Goal: Find specific page/section: Find specific page/section

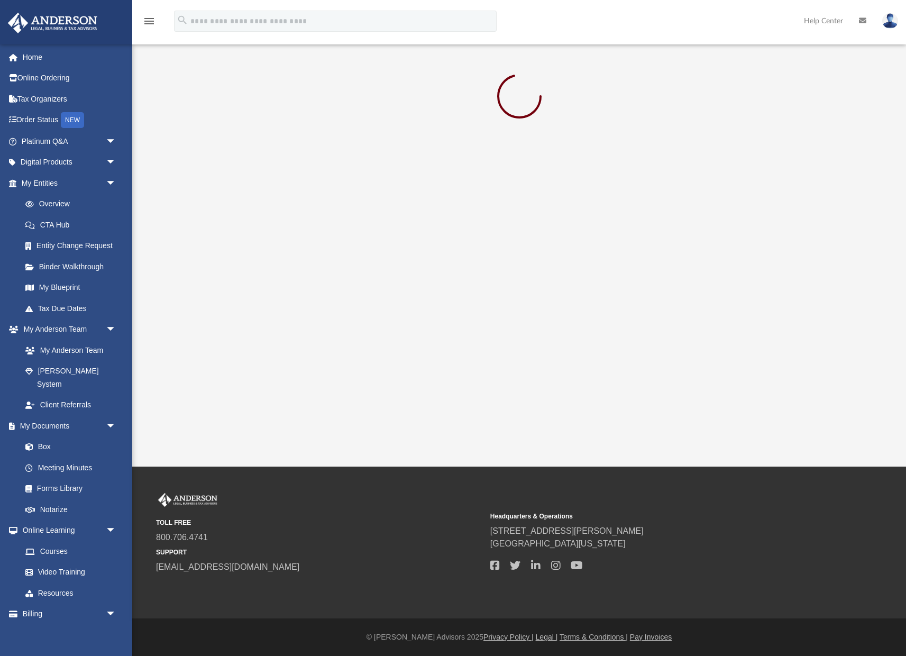
scroll to position [18, 0]
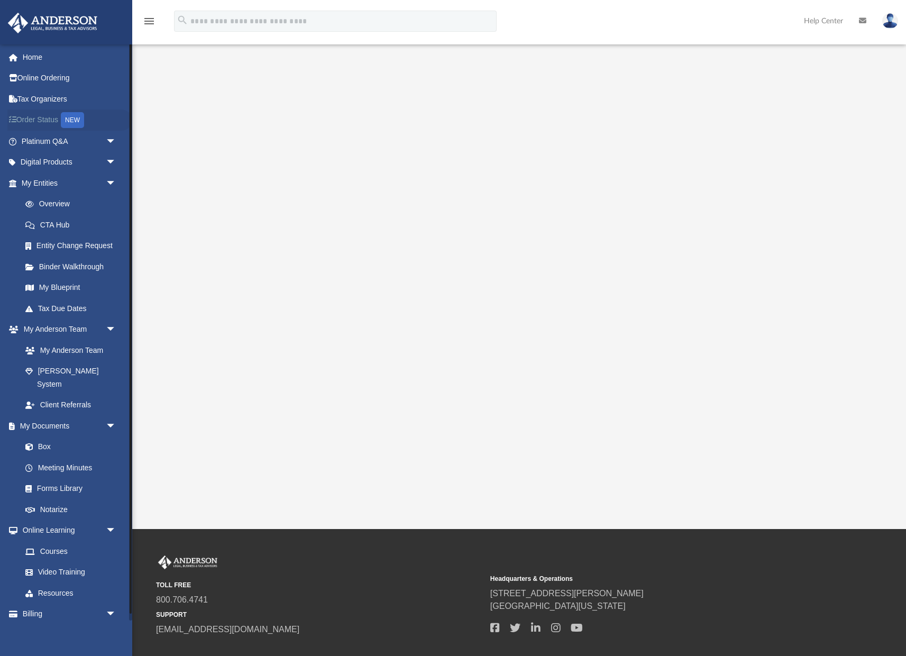
click at [39, 116] on link "Order Status NEW" at bounding box center [69, 120] width 125 height 22
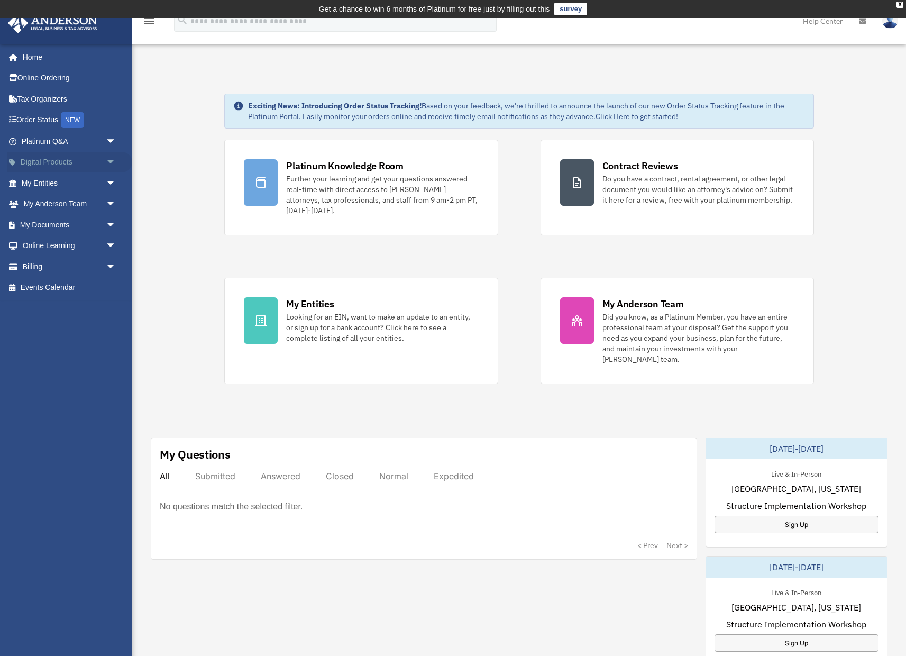
click at [112, 162] on span "arrow_drop_down" at bounding box center [116, 163] width 21 height 22
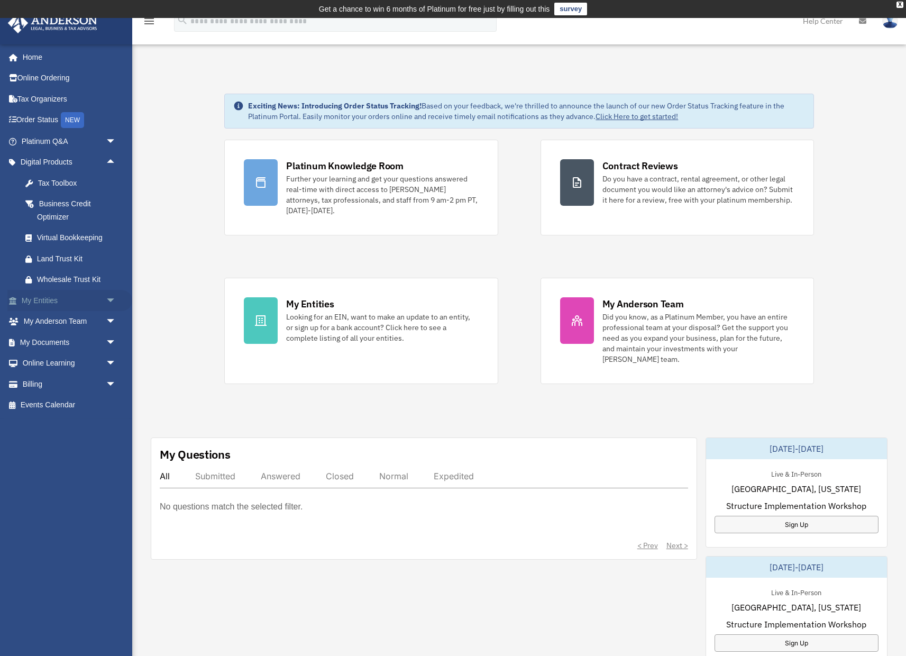
click at [113, 299] on span "arrow_drop_down" at bounding box center [116, 301] width 21 height 22
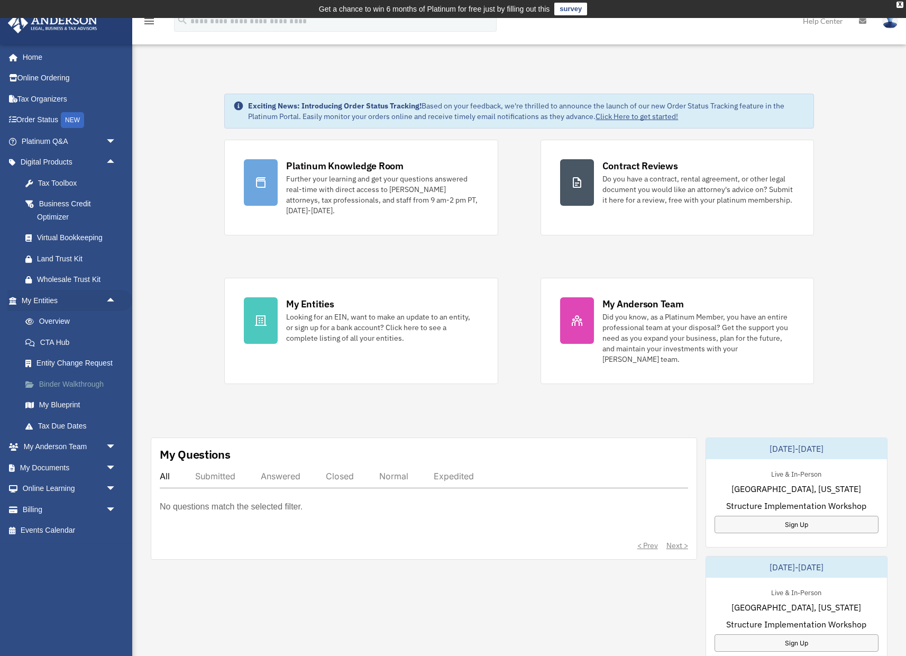
click at [96, 378] on link "Binder Walkthrough" at bounding box center [73, 383] width 117 height 21
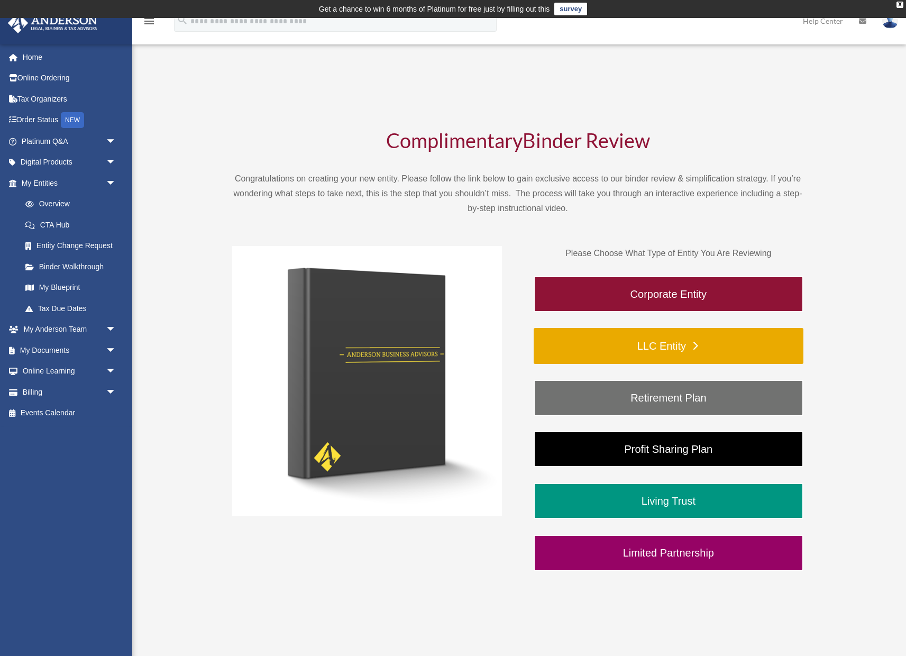
click at [634, 350] on link "LLC Entity" at bounding box center [669, 346] width 270 height 36
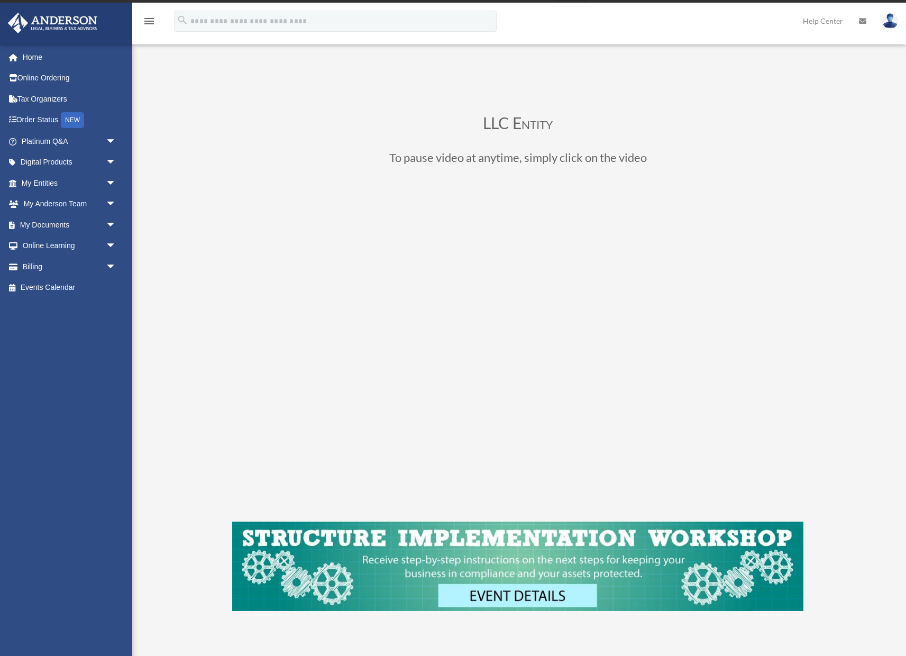
scroll to position [13, 0]
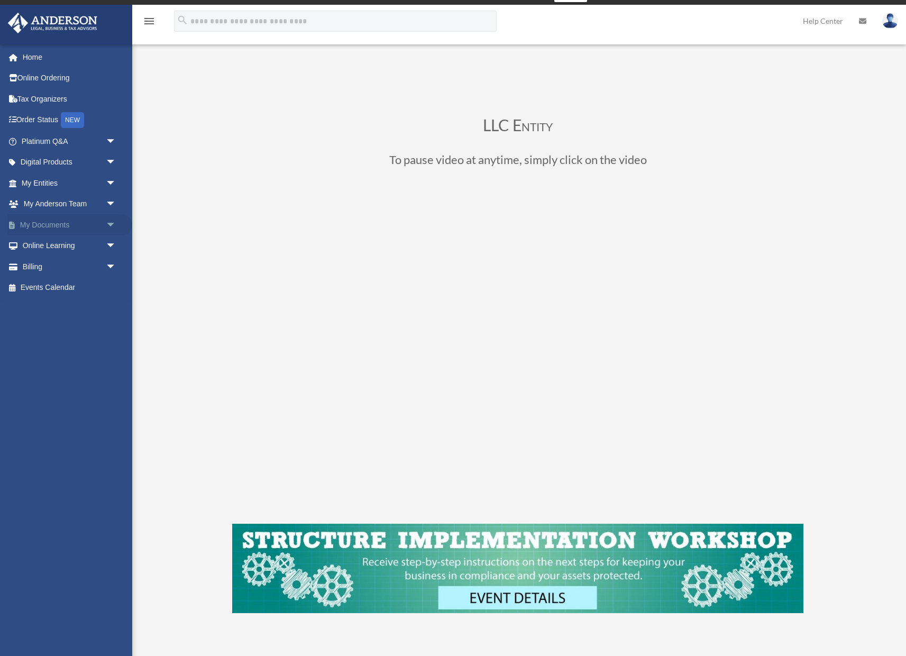
click at [109, 227] on span "arrow_drop_down" at bounding box center [116, 225] width 21 height 22
click at [50, 247] on link "Box" at bounding box center [73, 245] width 117 height 21
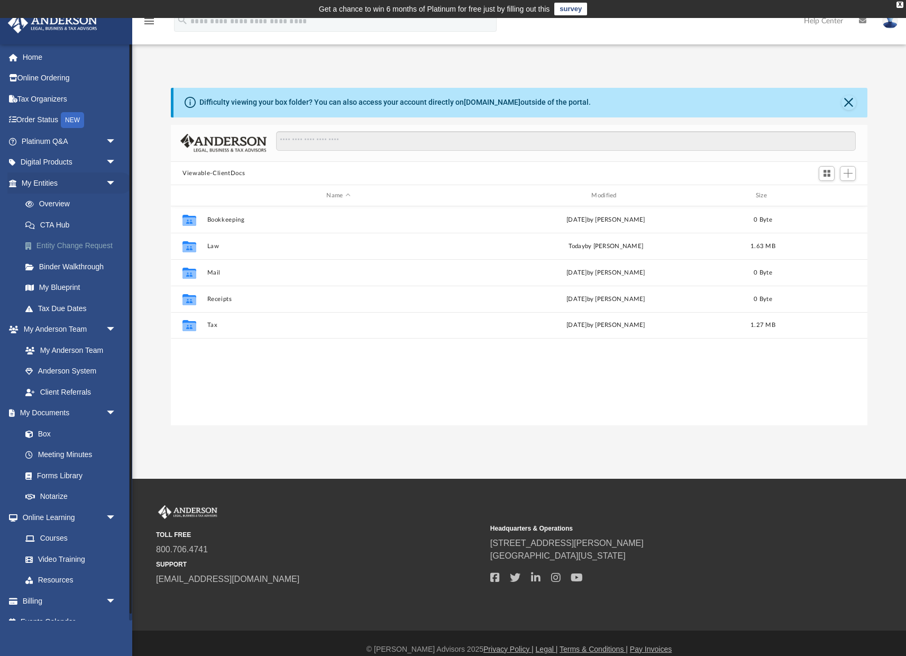
scroll to position [1, 1]
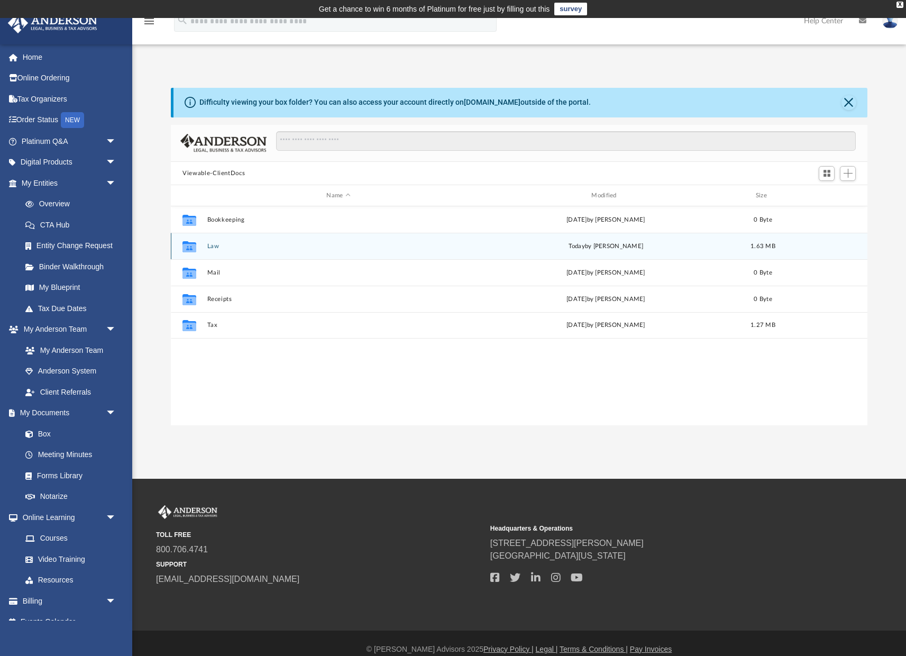
click at [213, 246] on button "Law" at bounding box center [338, 246] width 263 height 7
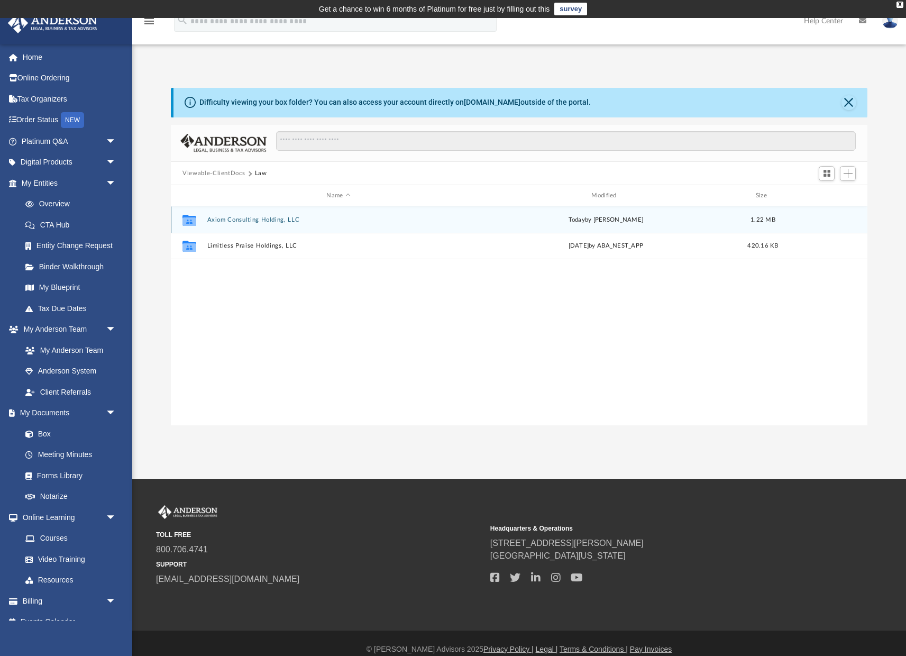
click at [233, 216] on button "Axiom Consulting Holding, LLC" at bounding box center [338, 219] width 263 height 7
click at [235, 221] on button "Initial Docs" at bounding box center [338, 219] width 263 height 7
click at [256, 220] on button "Axiom Consulting Holding, LLC - Binder Documents.pdf" at bounding box center [338, 219] width 263 height 7
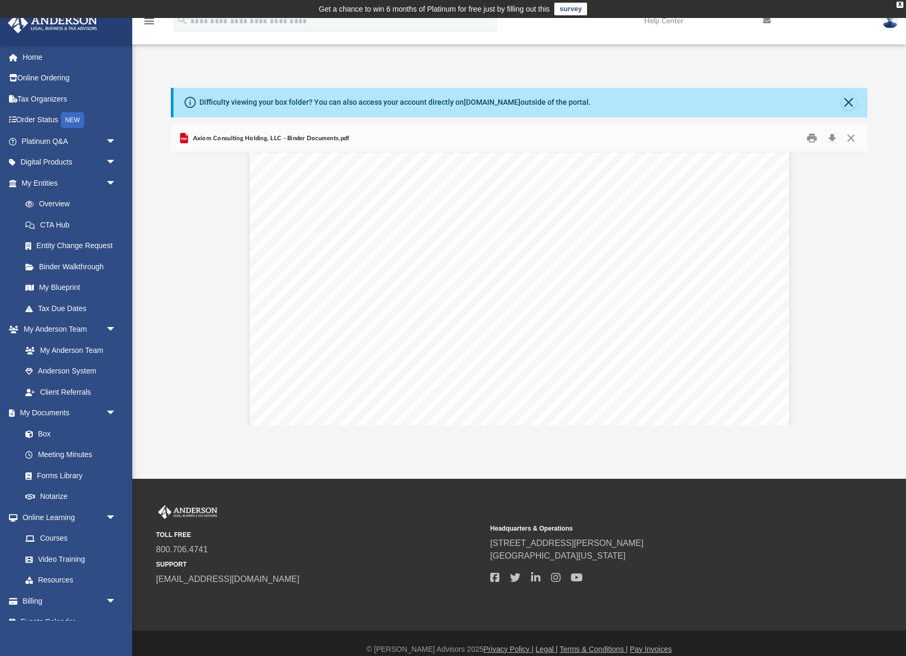
scroll to position [771, 0]
